Goal: Information Seeking & Learning: Learn about a topic

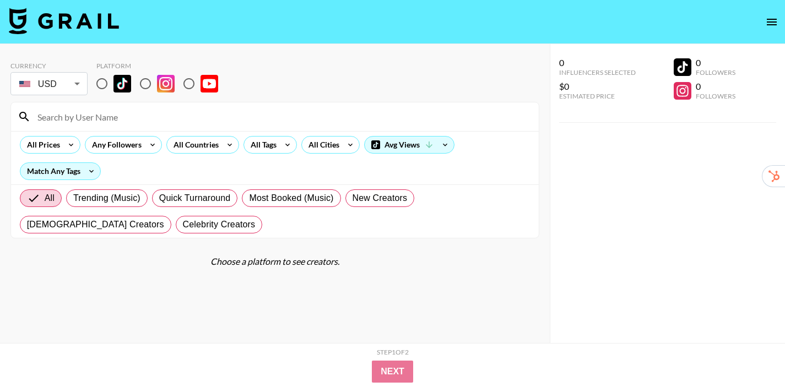
click at [102, 85] on input "radio" at bounding box center [101, 83] width 23 height 23
radio input "true"
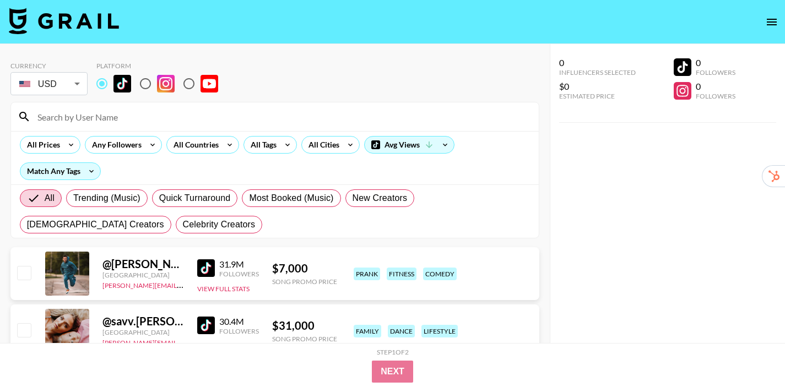
click at [130, 86] on img at bounding box center [122, 84] width 18 height 18
click at [113, 86] on input "radio" at bounding box center [101, 83] width 23 height 23
click at [142, 84] on input "radio" at bounding box center [145, 83] width 23 height 23
radio input "true"
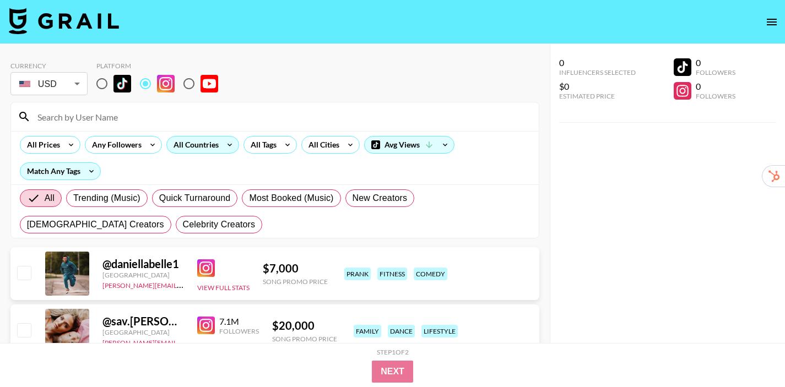
click at [225, 139] on icon at bounding box center [230, 145] width 18 height 17
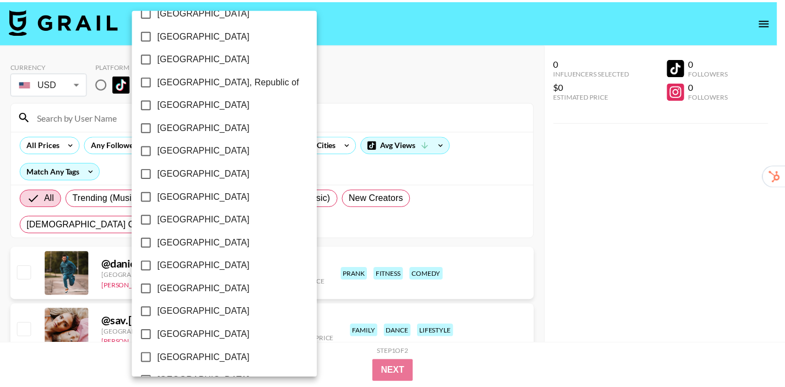
scroll to position [665, 0]
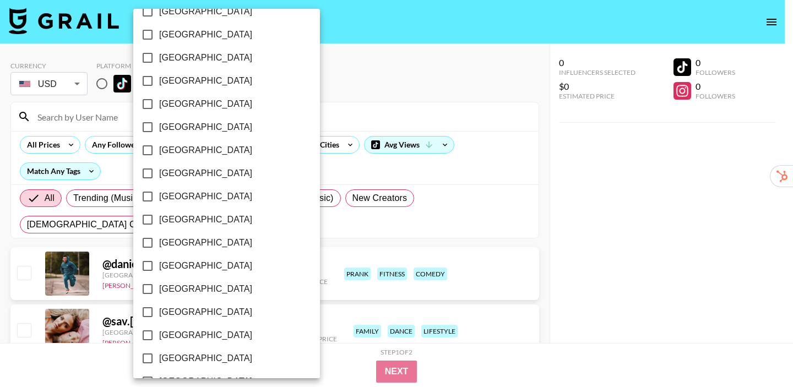
click at [169, 194] on span "[GEOGRAPHIC_DATA]" at bounding box center [205, 196] width 93 height 13
click at [159, 194] on input "[GEOGRAPHIC_DATA]" at bounding box center [147, 196] width 23 height 23
checkbox input "true"
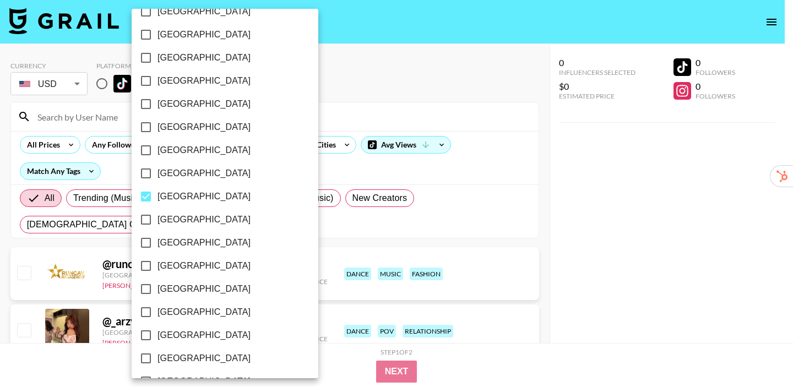
click at [528, 229] on div at bounding box center [396, 193] width 793 height 387
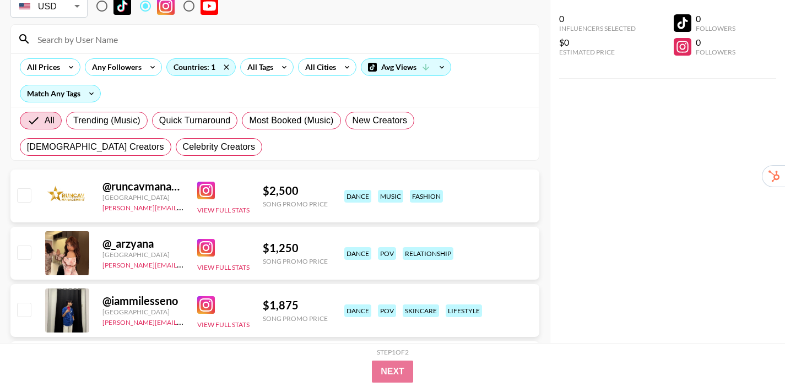
scroll to position [78, 0]
click at [205, 246] on img at bounding box center [206, 248] width 18 height 18
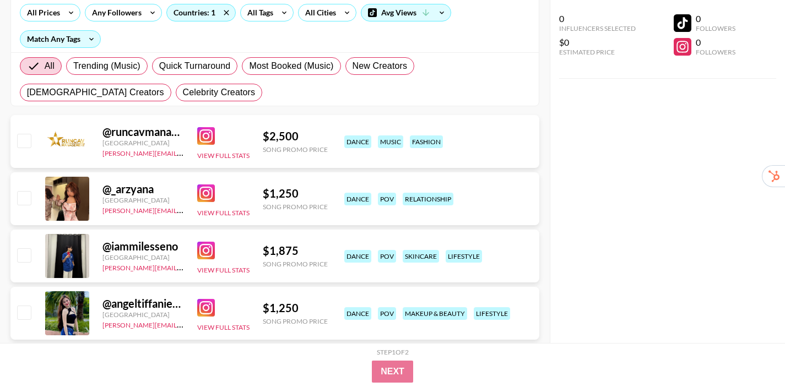
scroll to position [142, 0]
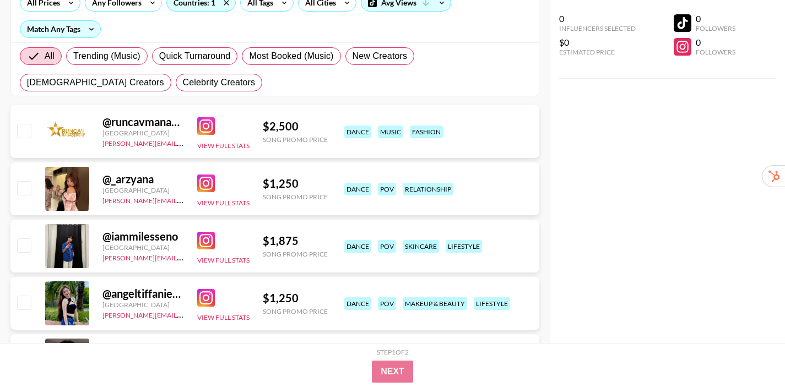
click at [202, 239] on img at bounding box center [206, 241] width 18 height 18
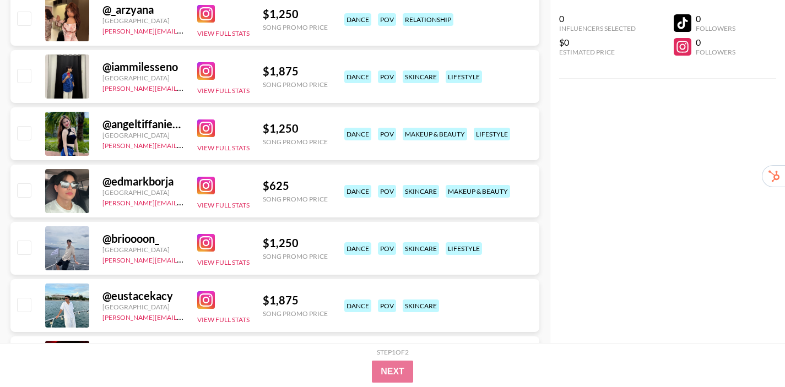
scroll to position [323, 0]
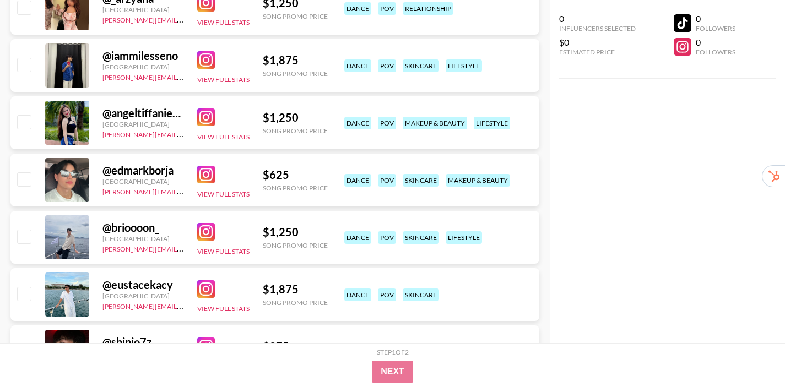
click at [203, 180] on img at bounding box center [206, 175] width 18 height 18
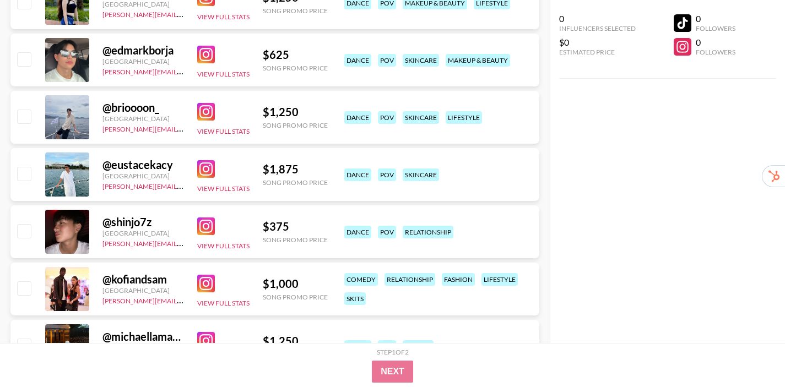
scroll to position [531, 0]
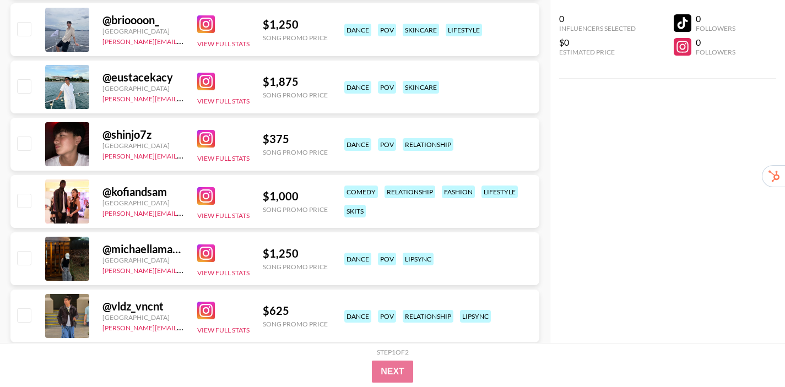
click at [200, 194] on img at bounding box center [206, 196] width 18 height 18
click at [190, 250] on div "@ michaellamanibo Philippines [PERSON_NAME][EMAIL_ADDRESS][PERSON_NAME][DOMAIN_…" at bounding box center [274, 258] width 529 height 53
click at [203, 251] on img at bounding box center [206, 254] width 18 height 18
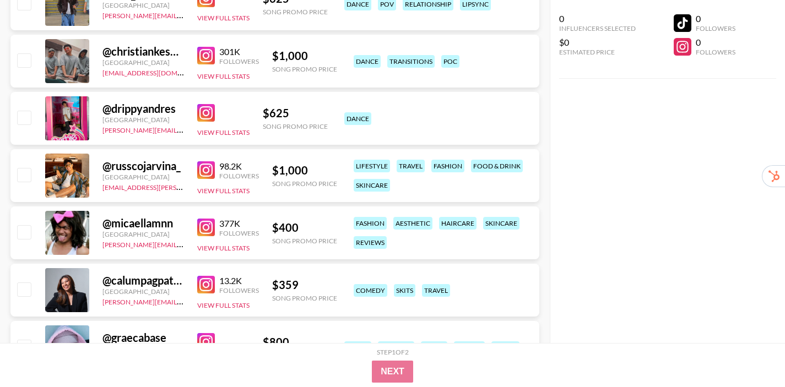
scroll to position [845, 0]
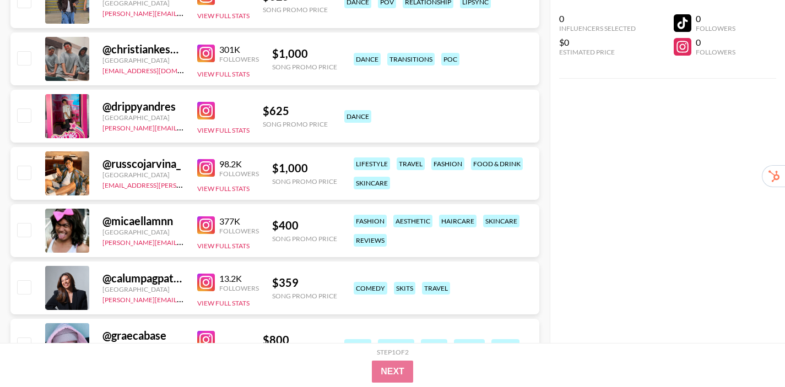
click at [208, 227] on img at bounding box center [206, 225] width 18 height 18
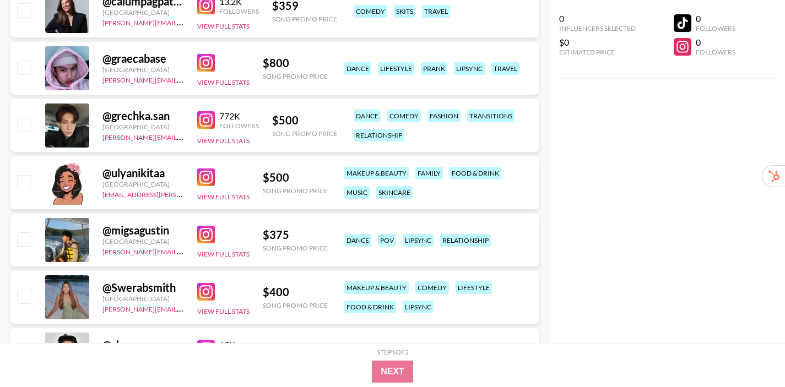
scroll to position [1136, 0]
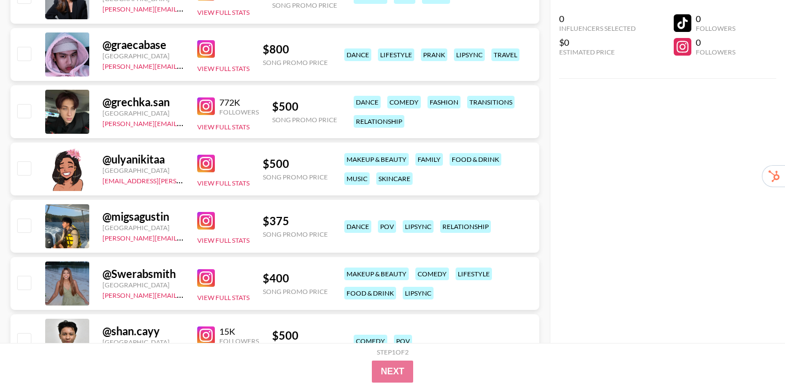
click at [212, 273] on img at bounding box center [206, 278] width 18 height 18
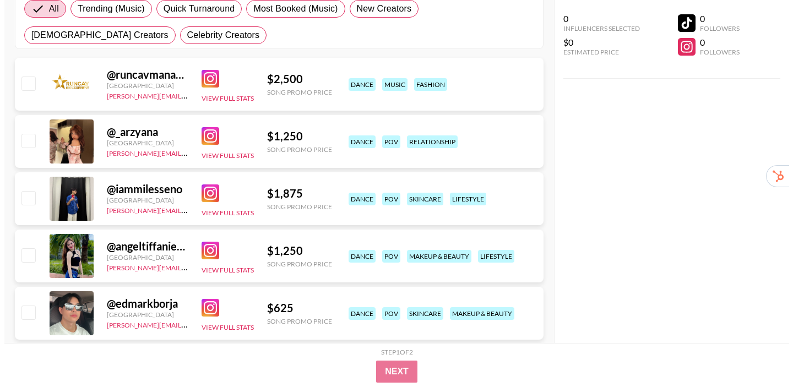
scroll to position [0, 0]
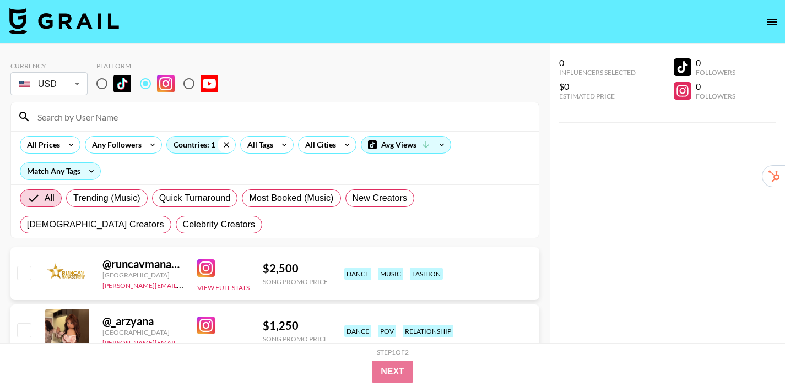
click at [225, 147] on icon at bounding box center [227, 145] width 18 height 17
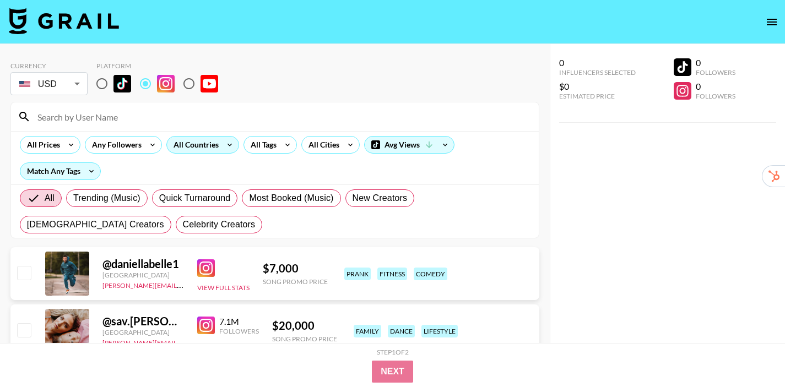
click at [202, 144] on div "All Countries" at bounding box center [194, 145] width 54 height 17
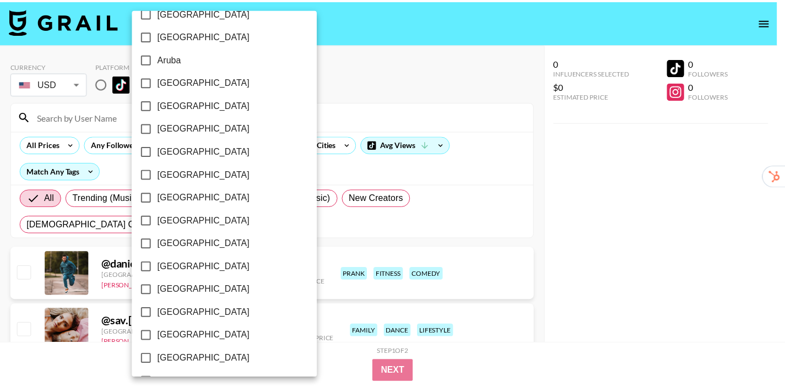
scroll to position [31, 0]
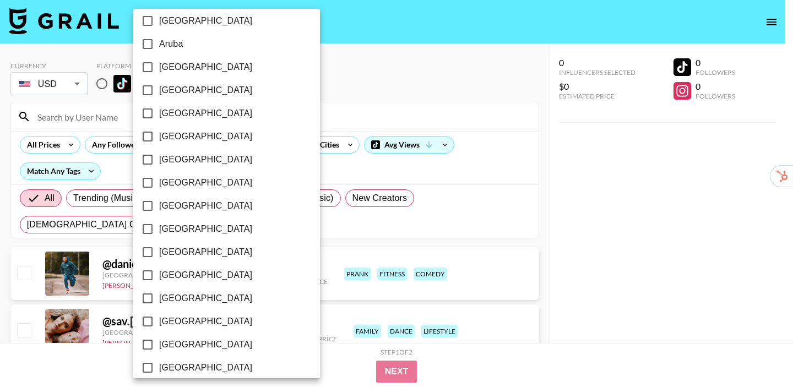
click at [187, 187] on span "[GEOGRAPHIC_DATA]" at bounding box center [205, 182] width 93 height 13
click at [159, 187] on input "[GEOGRAPHIC_DATA]" at bounding box center [147, 182] width 23 height 23
checkbox input "true"
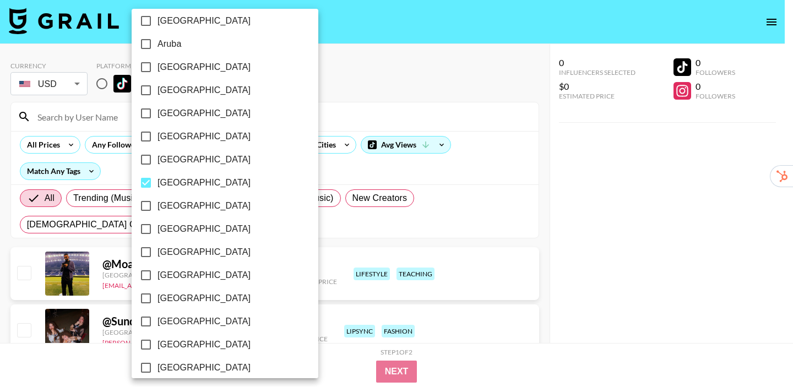
click at [555, 169] on div at bounding box center [396, 193] width 793 height 387
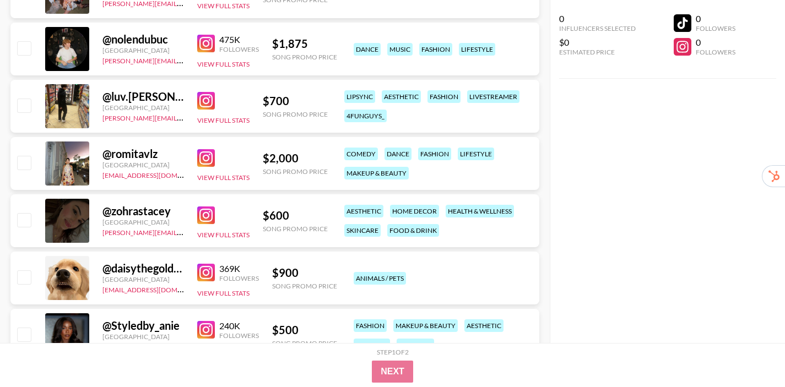
scroll to position [377, 0]
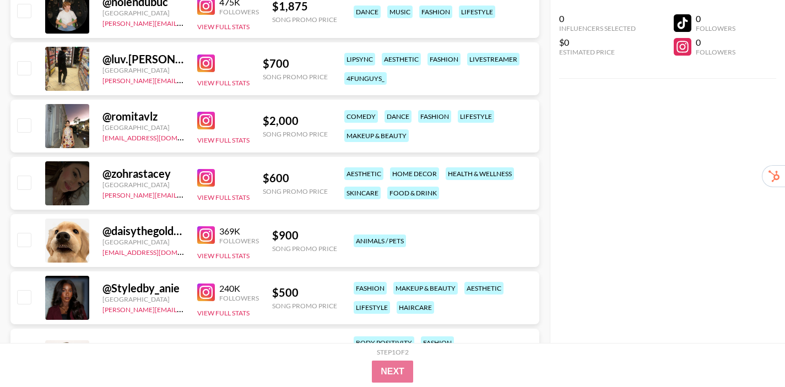
click at [198, 181] on img at bounding box center [206, 178] width 18 height 18
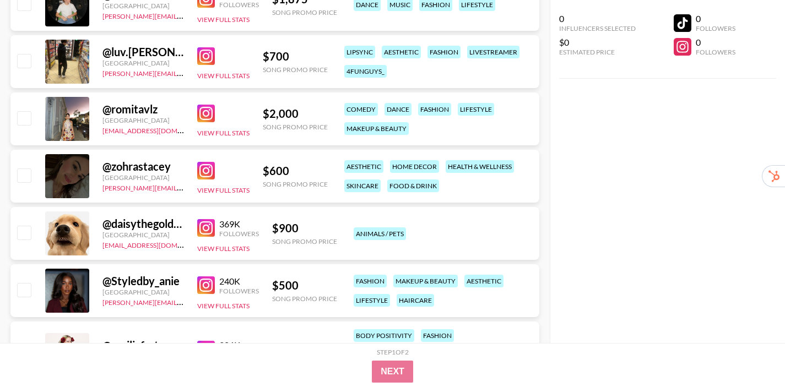
scroll to position [445, 0]
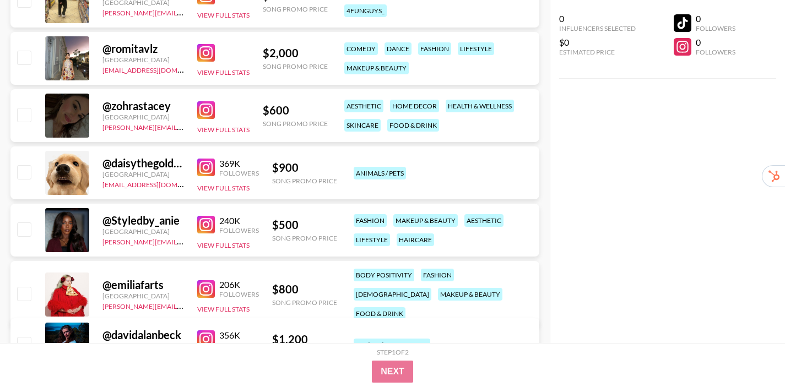
click at [204, 226] on img at bounding box center [206, 225] width 18 height 18
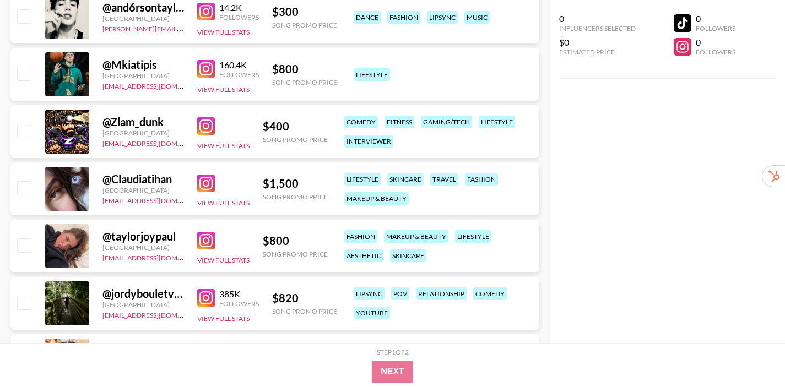
scroll to position [889, 0]
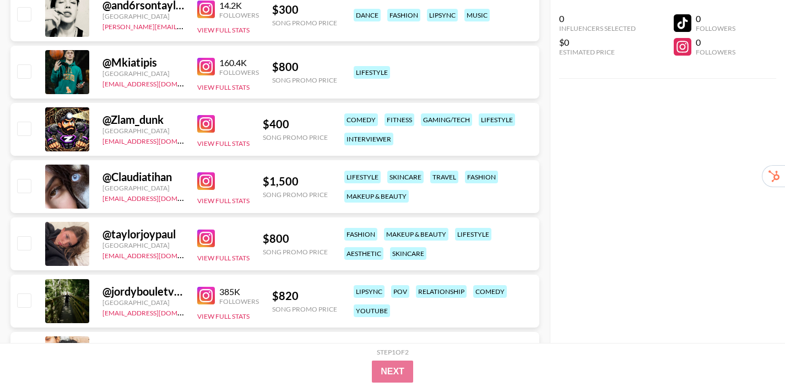
click at [205, 239] on img at bounding box center [206, 239] width 18 height 18
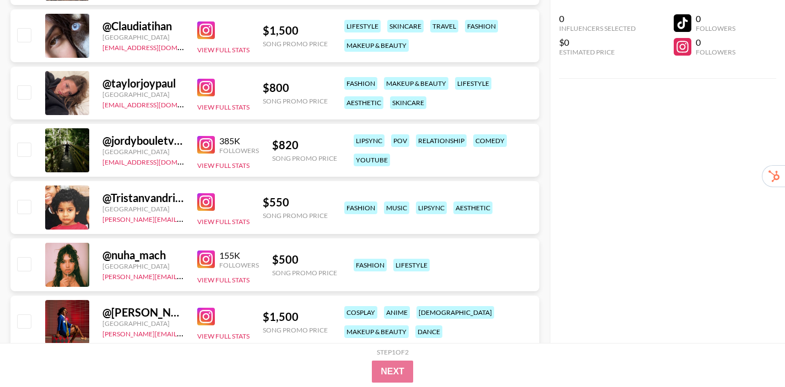
scroll to position [1063, 0]
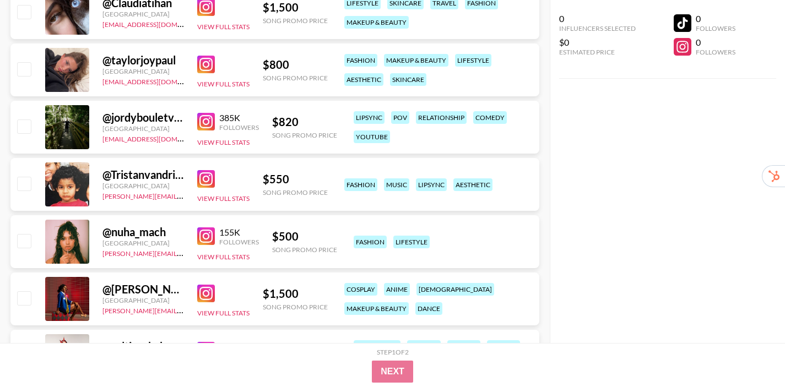
click at [202, 235] on img at bounding box center [206, 237] width 18 height 18
